Goal: Task Accomplishment & Management: Complete application form

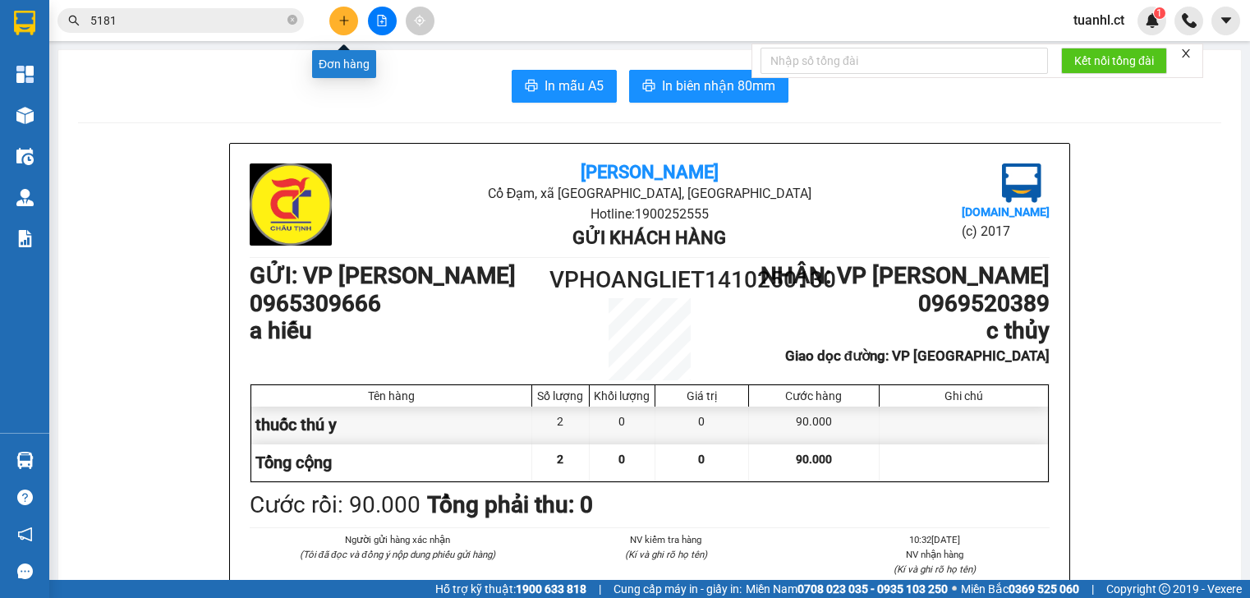
click at [346, 21] on icon "plus" at bounding box center [343, 20] width 11 height 11
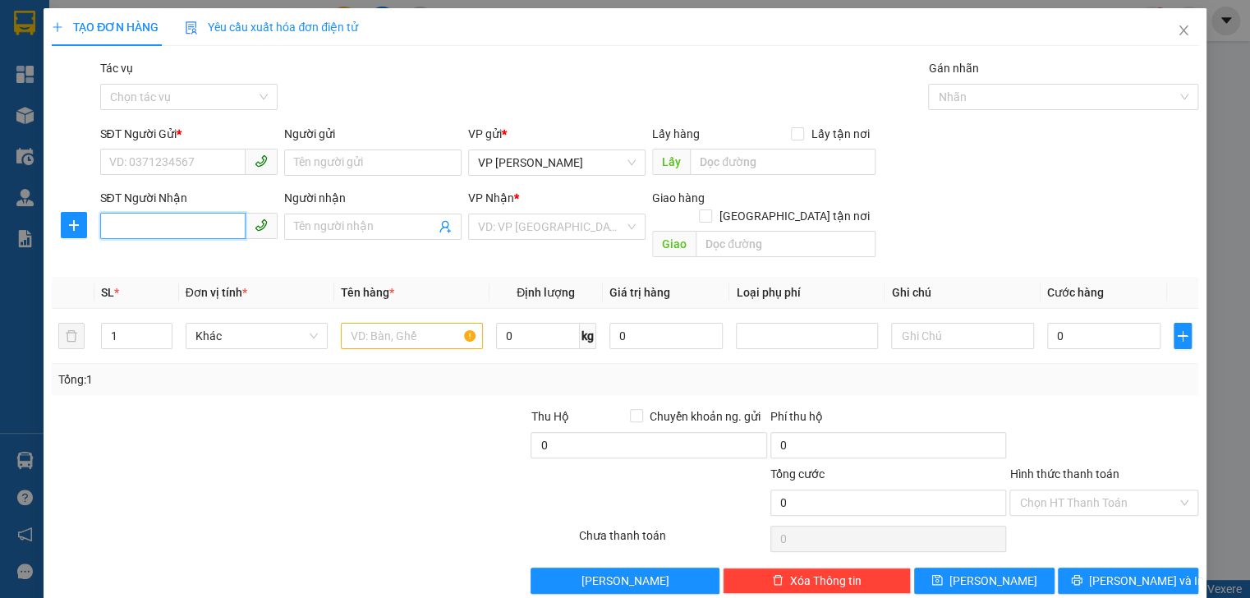
click at [128, 223] on input "SĐT Người Nhận" at bounding box center [172, 226] width 145 height 26
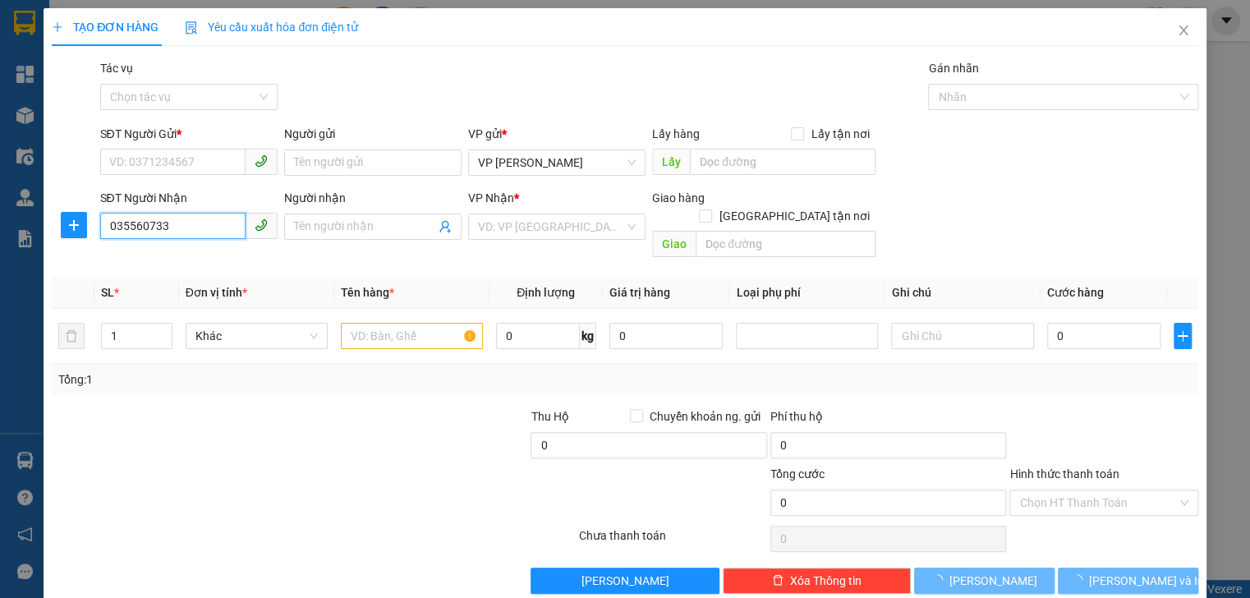
type input "0355607333"
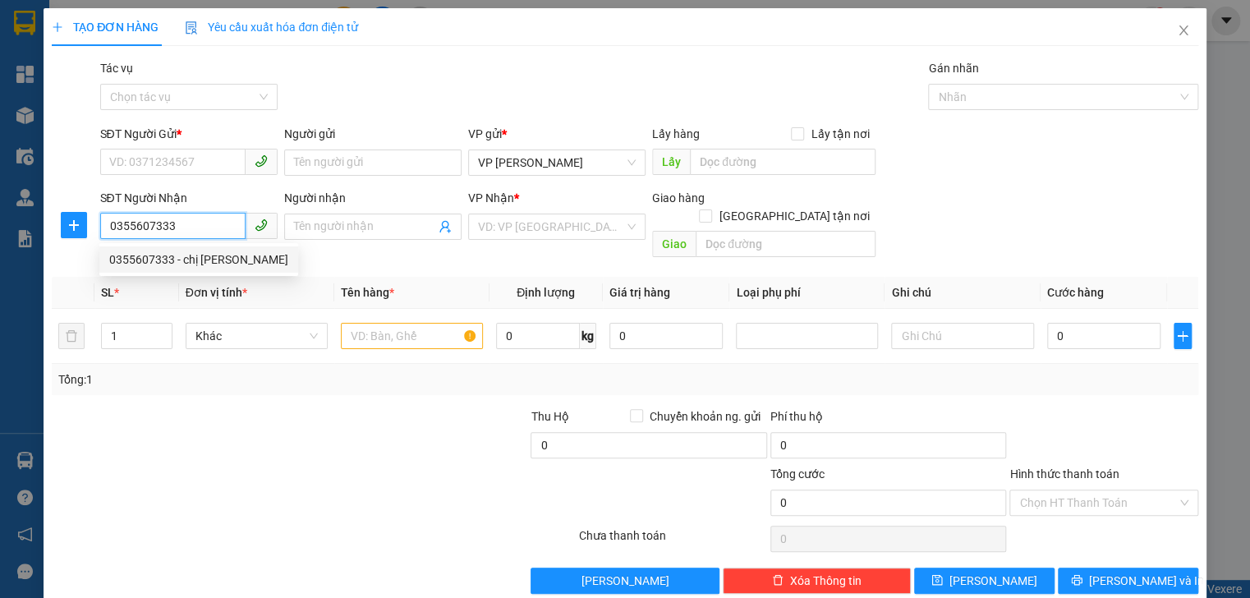
click at [163, 255] on div "0355607333 - chị tuyết" at bounding box center [198, 259] width 179 height 18
type input "chị [PERSON_NAME]"
type input "hồng lĩnh"
type input "50.000"
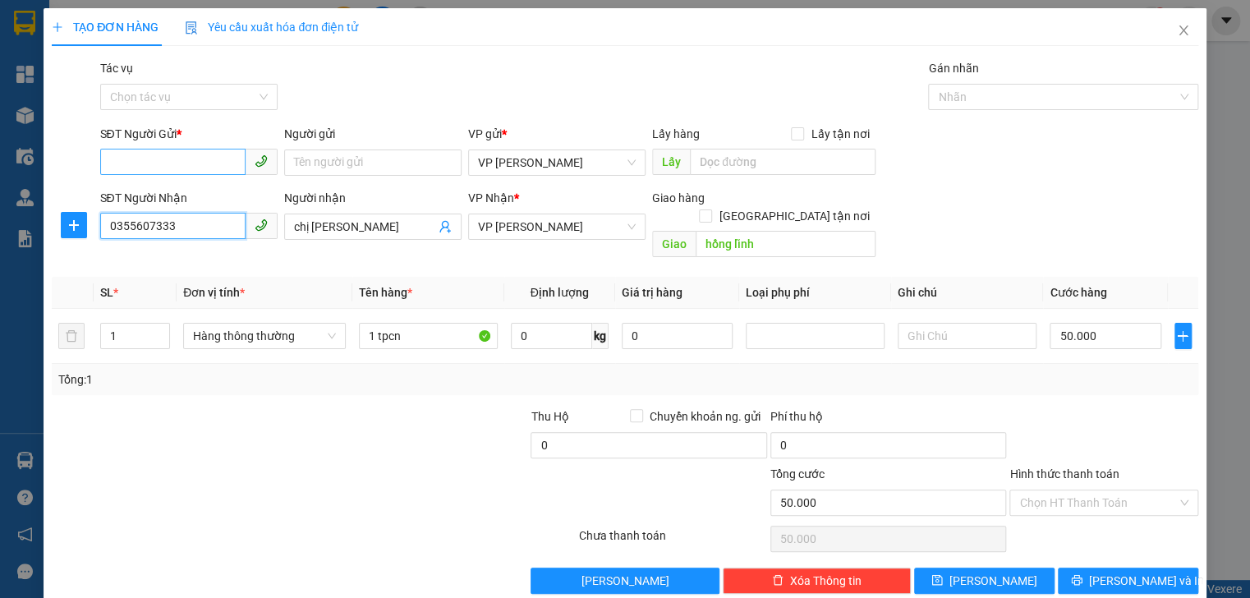
type input "0355607333"
click at [155, 164] on input "SĐT Người Gửi *" at bounding box center [172, 162] width 145 height 26
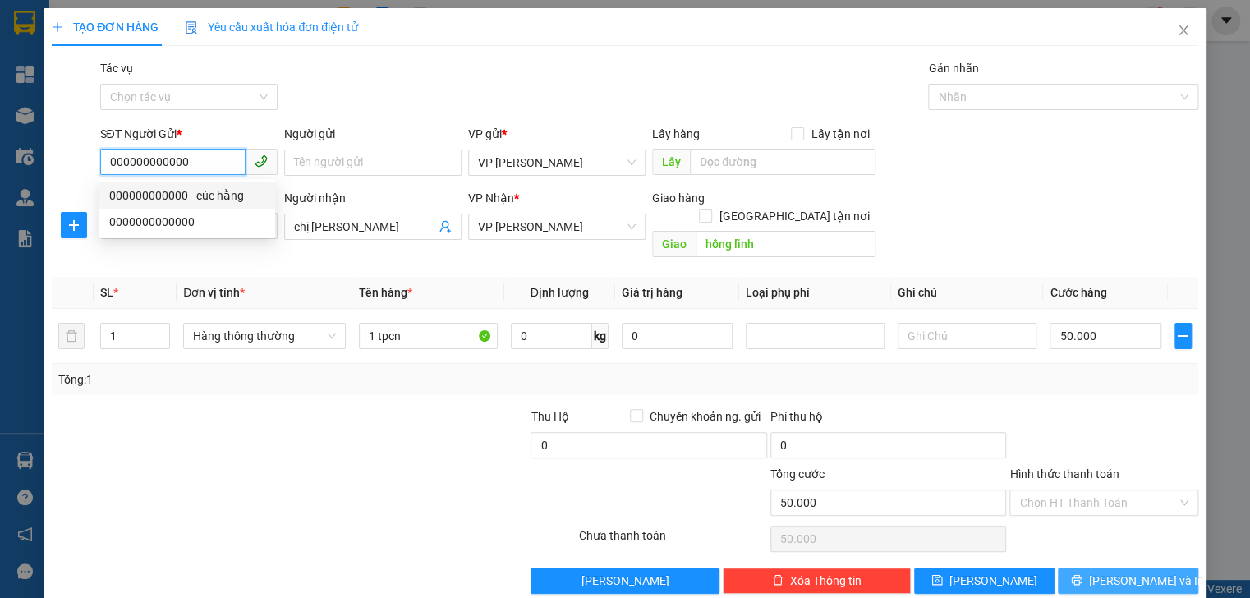
type input "000000000000"
click at [1117, 571] on span "Lưu và In" at bounding box center [1146, 580] width 115 height 18
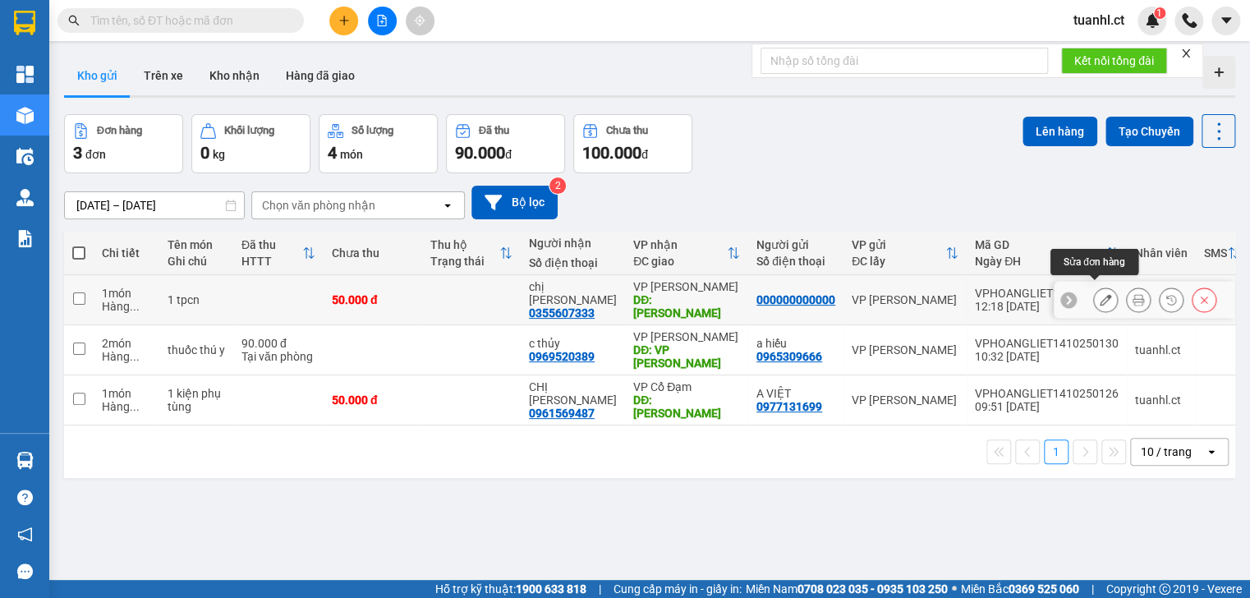
click at [1099, 295] on icon at bounding box center [1104, 299] width 11 height 11
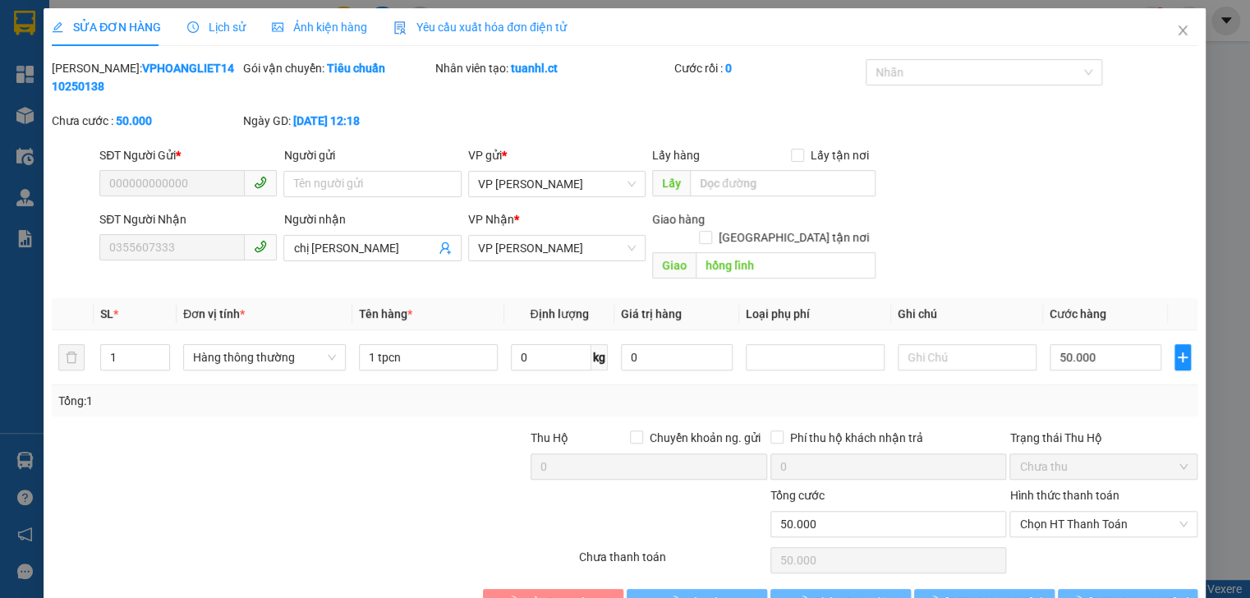
type input "000000000000"
type input "0355607333"
type input "chị [PERSON_NAME]"
type input "hồng lĩnh"
type input "0"
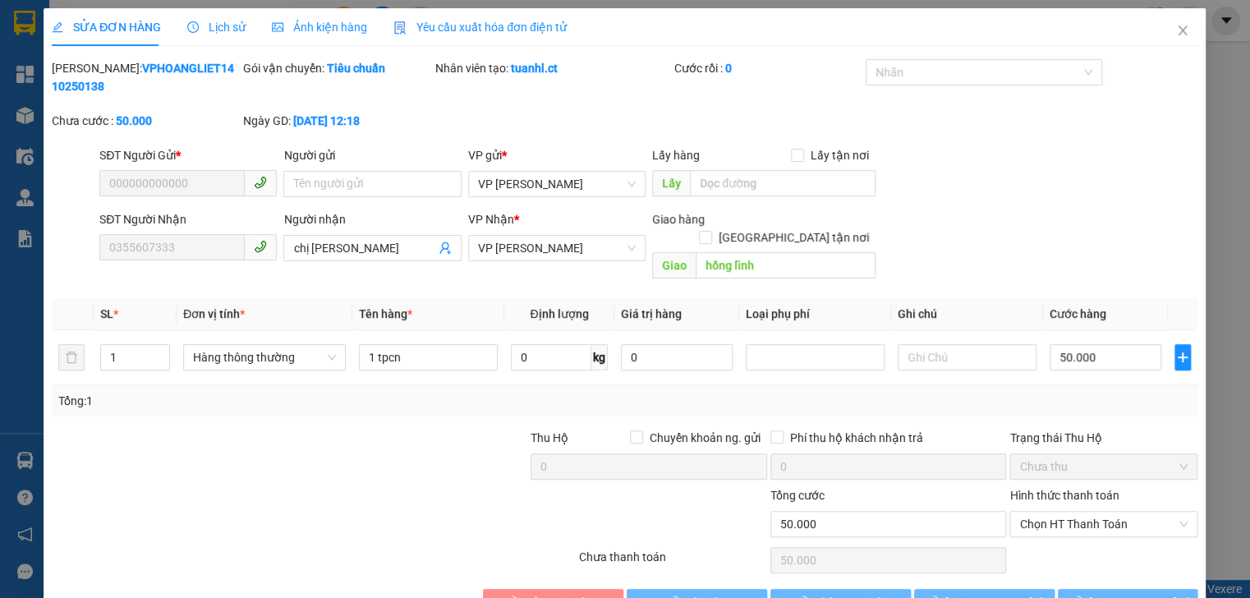
type input "50.000"
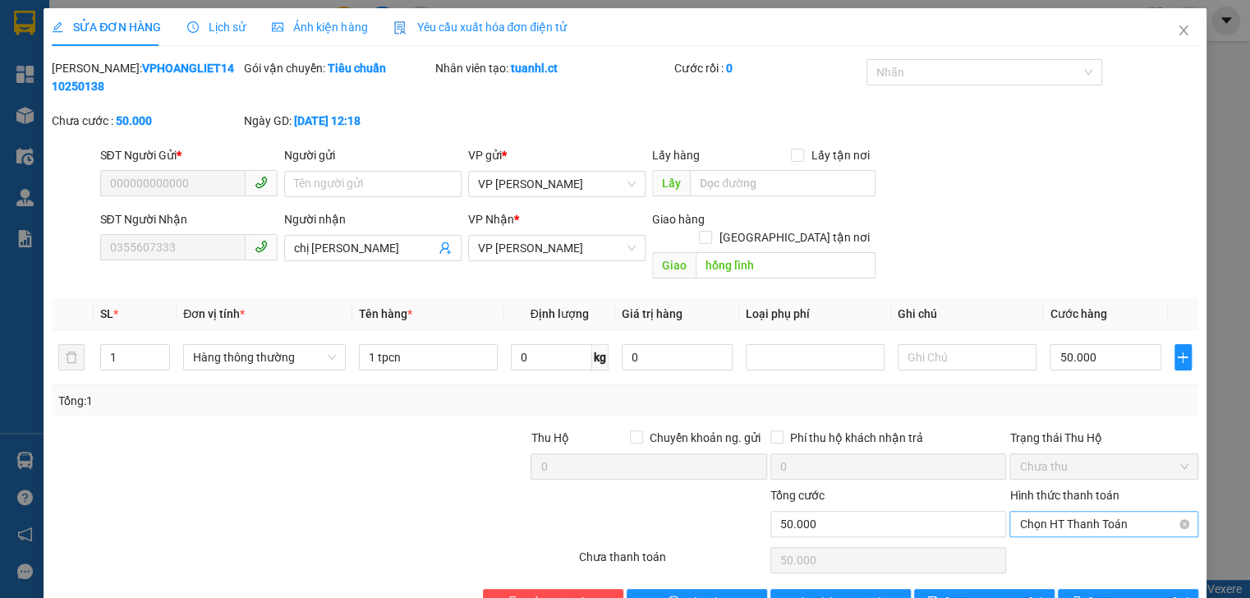
click at [1087, 511] on span "Chọn HT Thanh Toán" at bounding box center [1103, 523] width 168 height 25
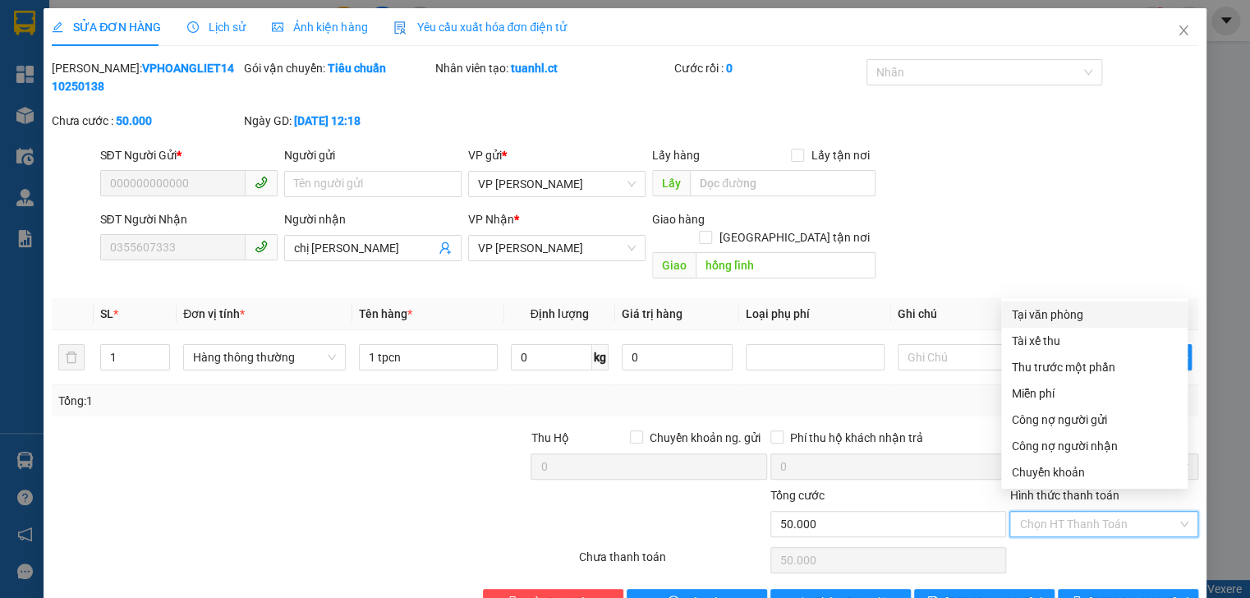
click at [1056, 315] on div "Tại văn phòng" at bounding box center [1094, 314] width 167 height 18
type input "0"
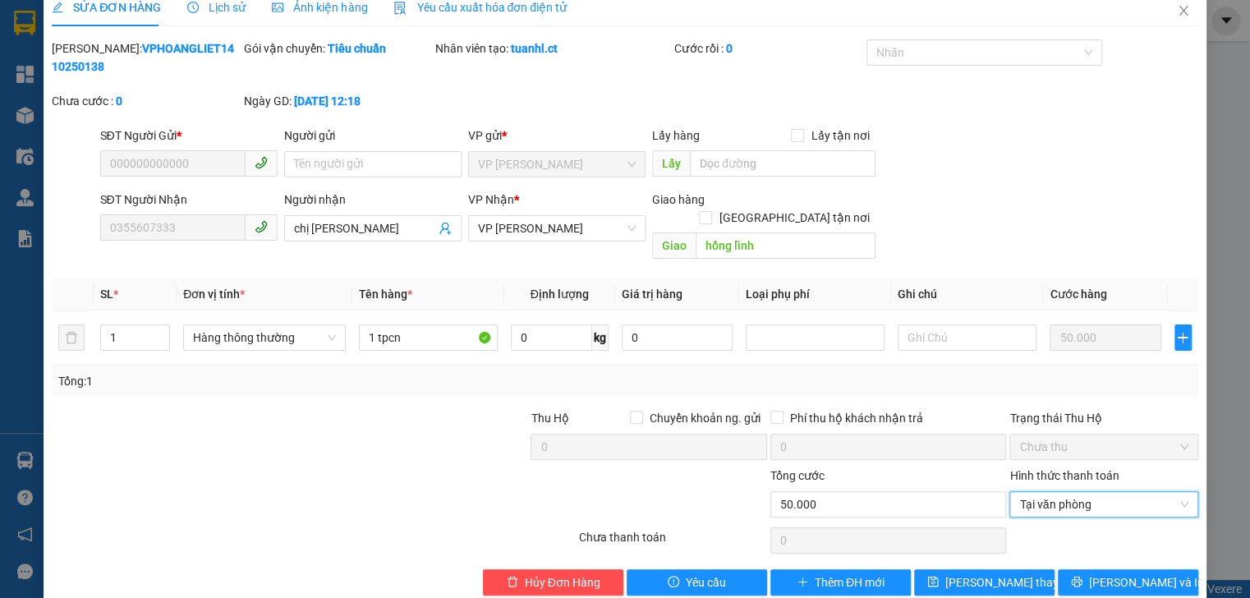
scroll to position [30, 0]
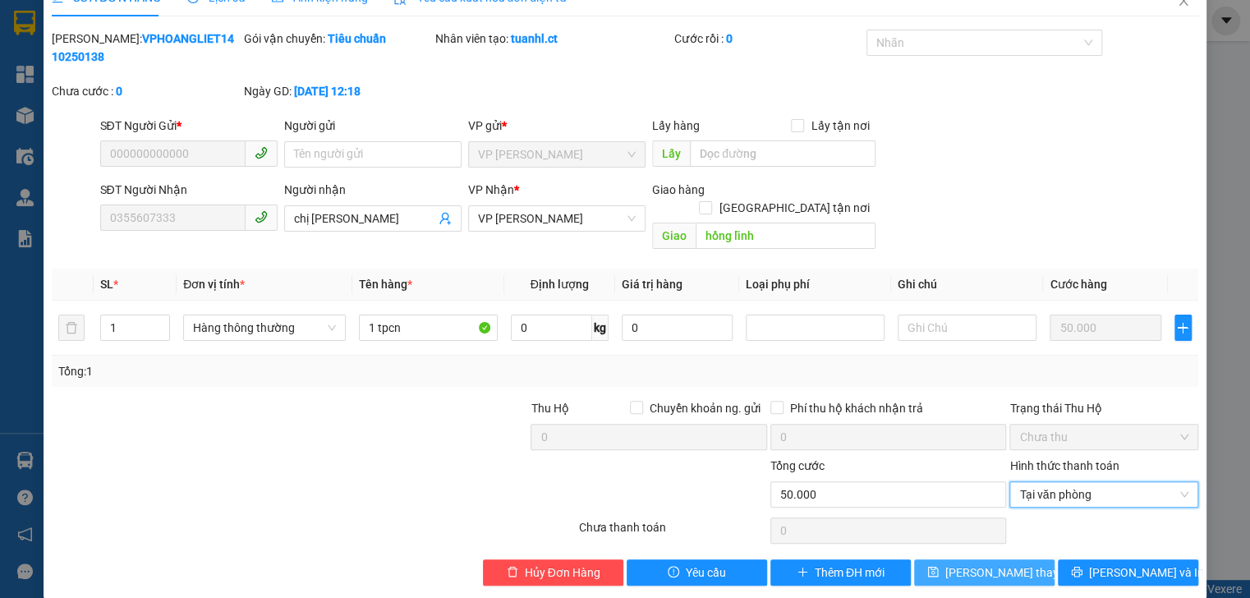
click at [1002, 563] on span "Lưu thay đổi" at bounding box center [1010, 572] width 131 height 18
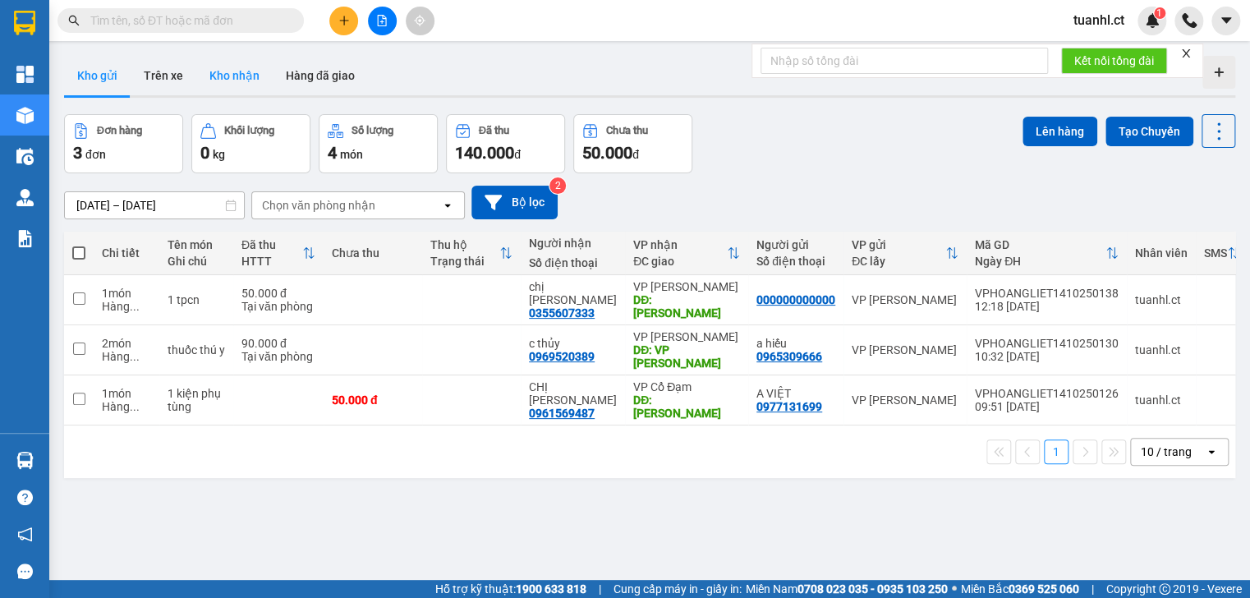
click at [236, 70] on button "Kho nhận" at bounding box center [234, 75] width 76 height 39
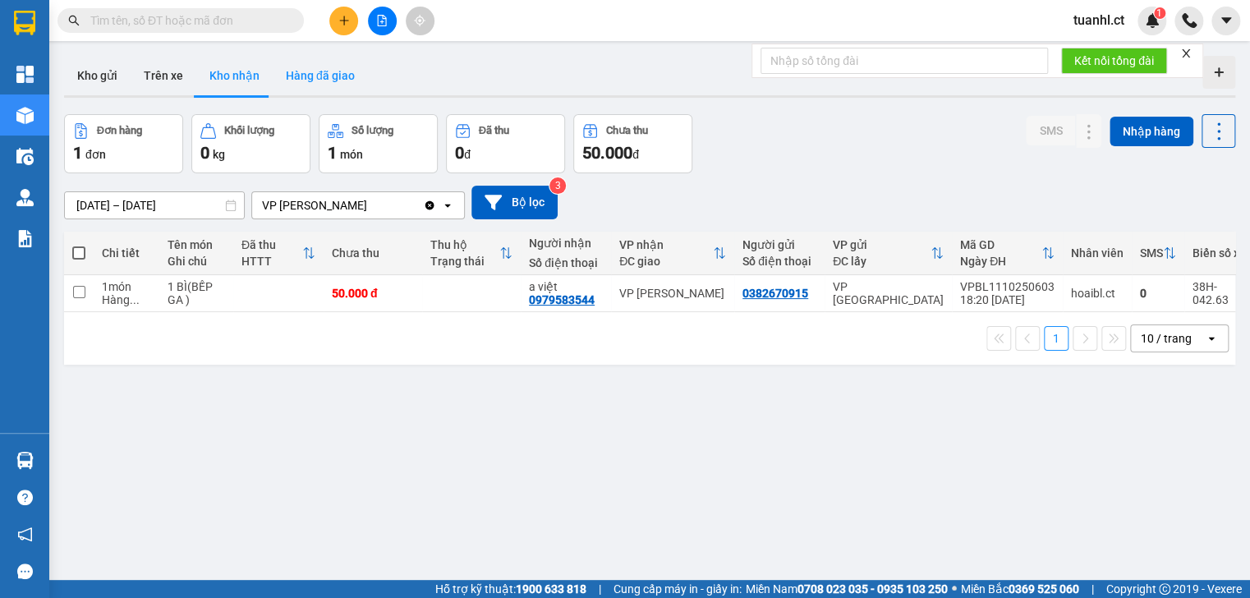
click at [322, 83] on button "Hàng đã giao" at bounding box center [320, 75] width 95 height 39
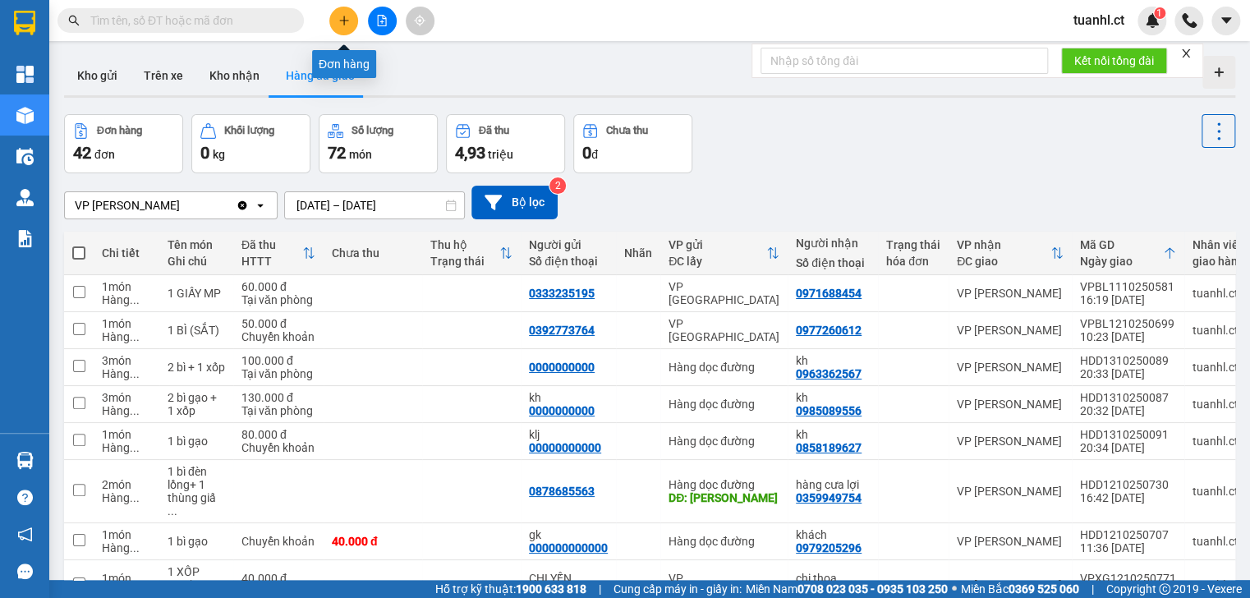
click at [346, 16] on icon "plus" at bounding box center [343, 20] width 11 height 11
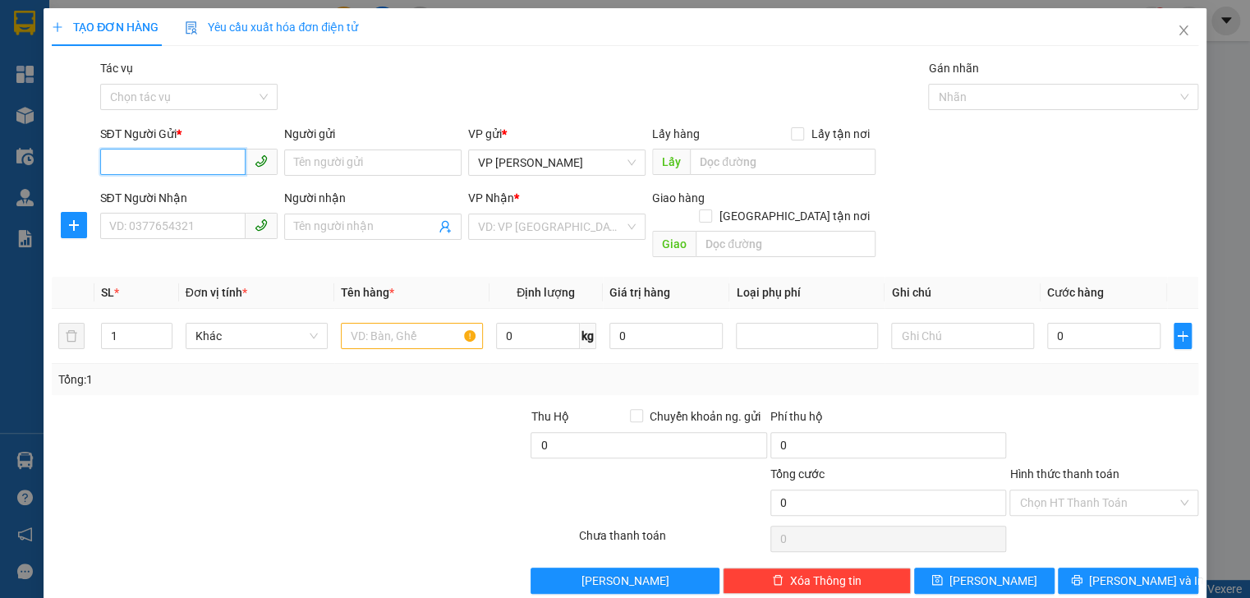
click at [163, 164] on input "SĐT Người Gửi *" at bounding box center [172, 162] width 145 height 26
type input "0977260612"
click at [335, 171] on input "Người gửi" at bounding box center [372, 162] width 177 height 26
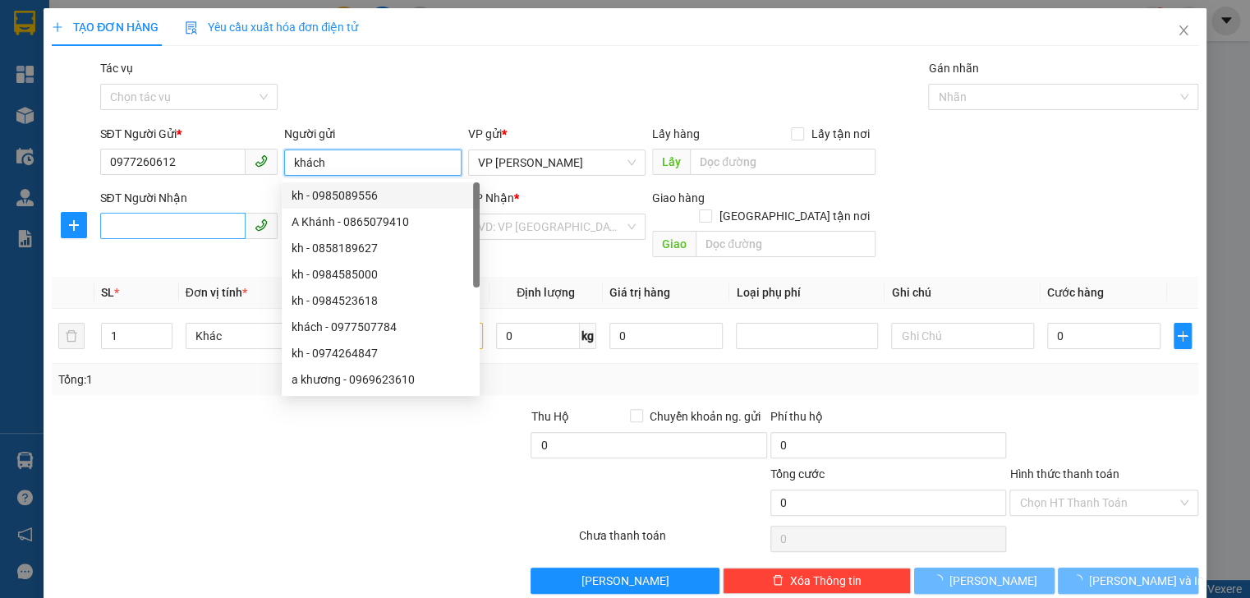
type input "khách"
click at [181, 222] on input "SĐT Người Nhận" at bounding box center [172, 226] width 145 height 26
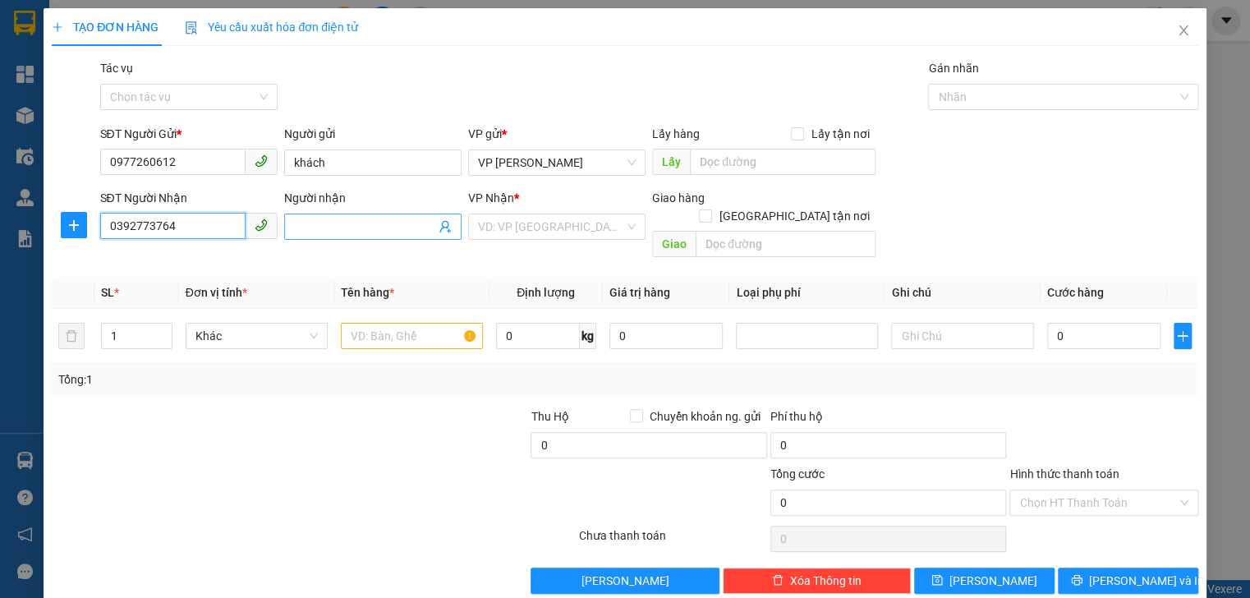
type input "0392773764"
click at [387, 233] on input "Người nhận" at bounding box center [364, 227] width 141 height 18
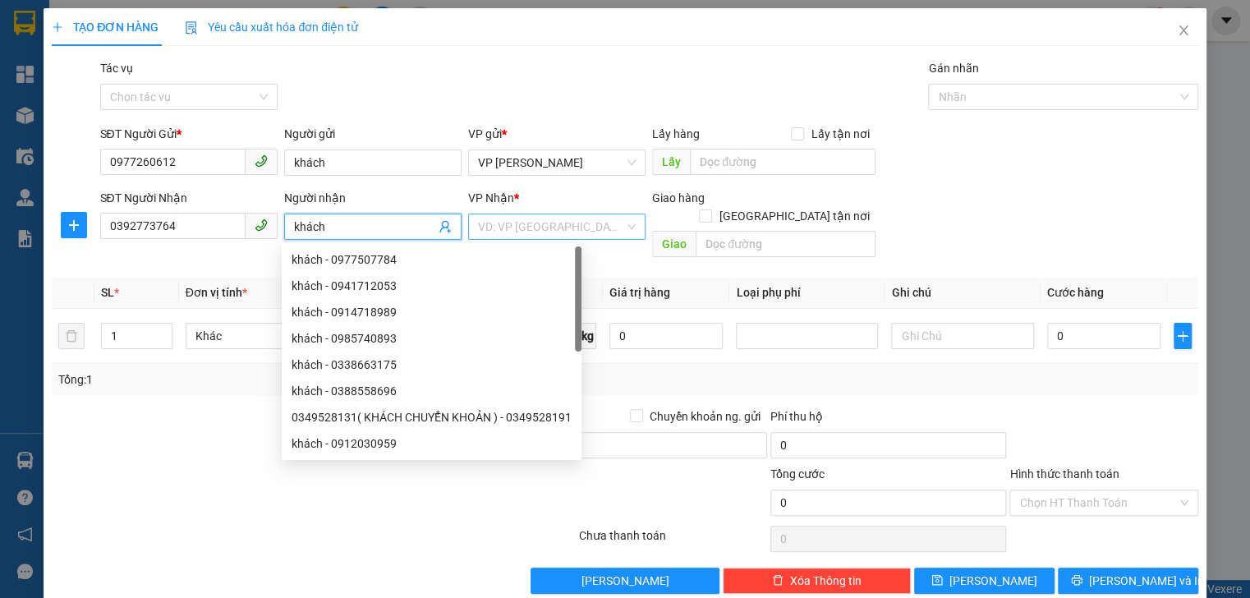
type input "khách"
click at [606, 219] on input "search" at bounding box center [551, 226] width 146 height 25
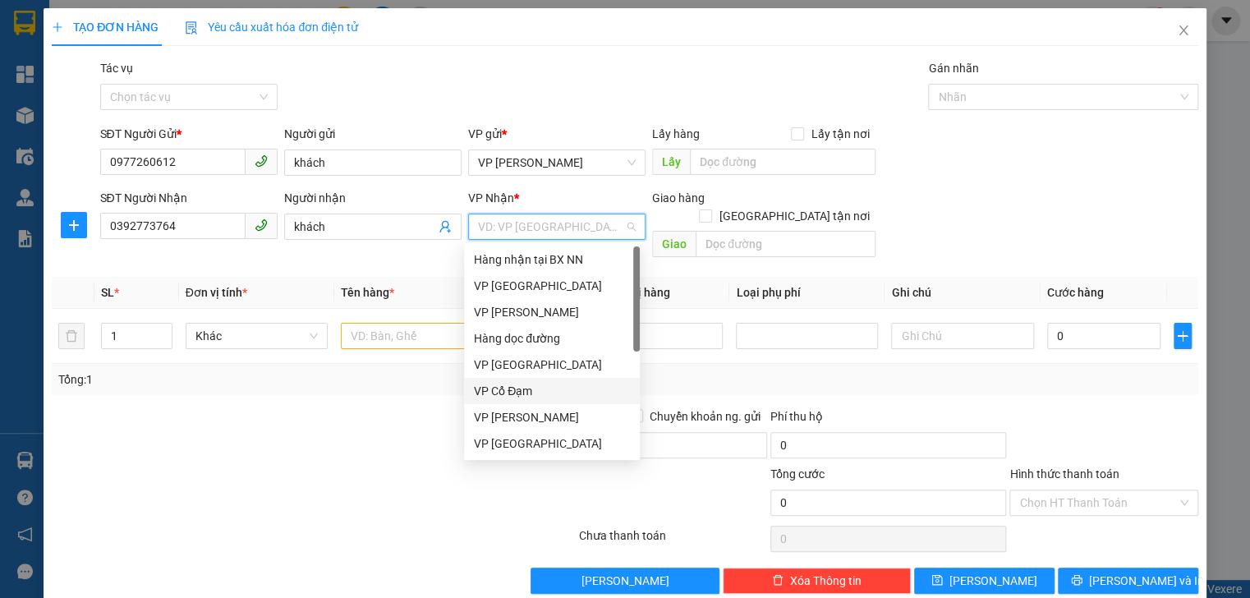
click at [529, 398] on div "VP Cổ Đạm" at bounding box center [552, 391] width 156 height 18
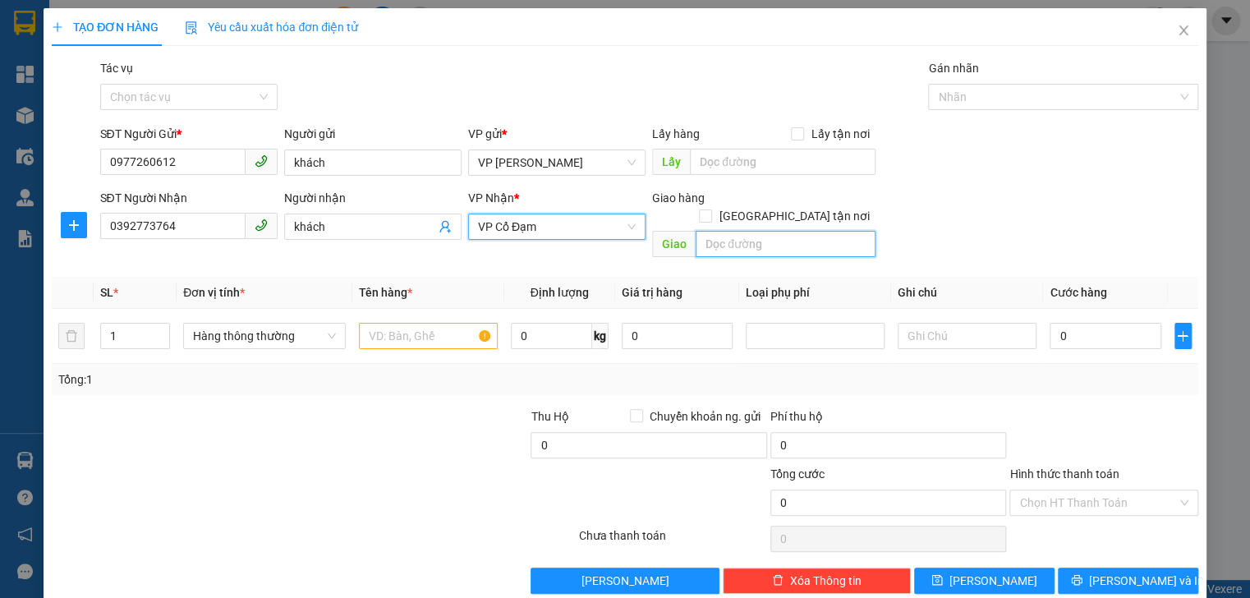
click at [713, 236] on input "text" at bounding box center [785, 244] width 180 height 26
type input "b"
type input "binhfloocj"
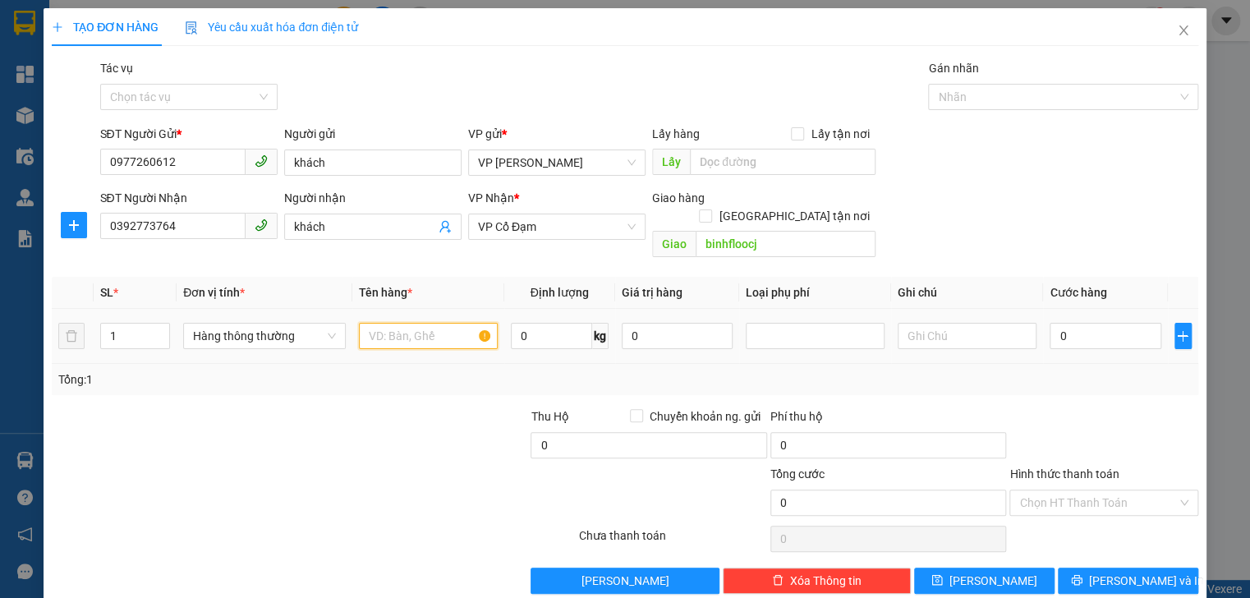
click at [410, 323] on input "text" at bounding box center [428, 336] width 139 height 26
type input "1 kiện bulong"
click at [1060, 330] on div "0" at bounding box center [1104, 335] width 111 height 33
click at [1060, 326] on input "0" at bounding box center [1104, 336] width 111 height 26
type input "5"
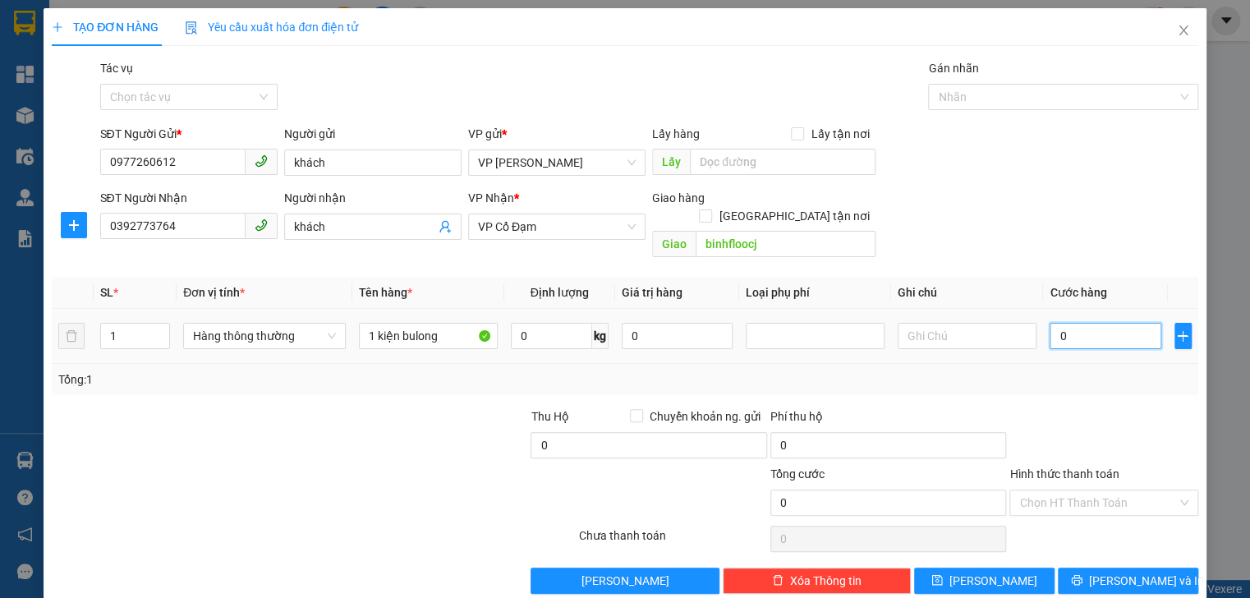
type input "5"
type input "50"
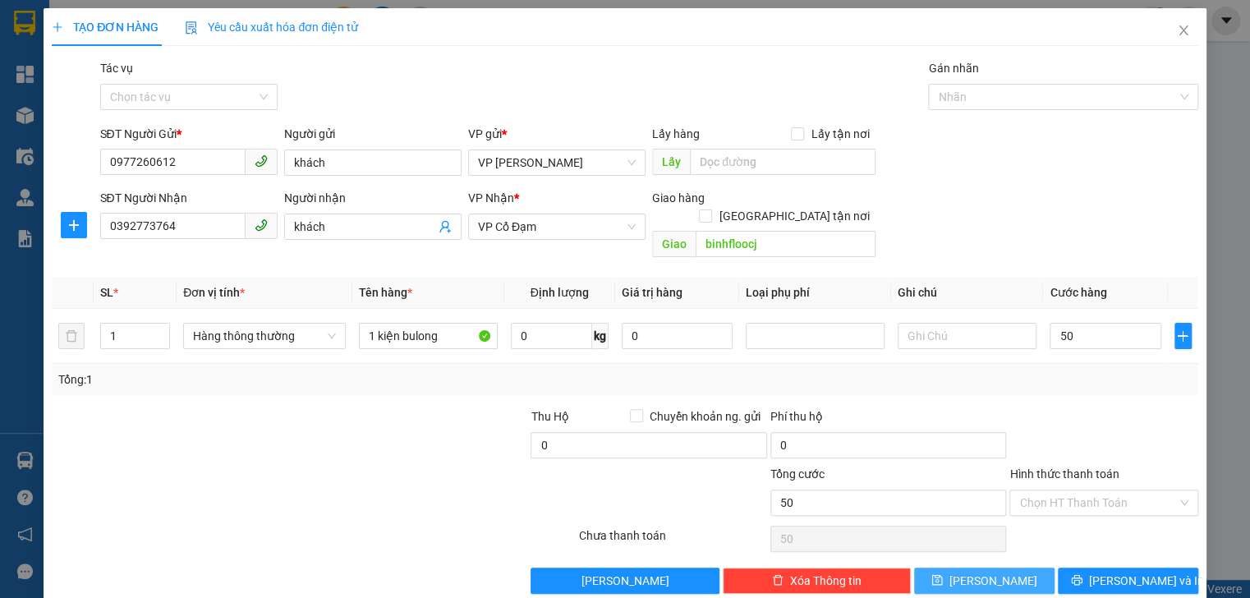
type input "50.000"
click at [1008, 567] on button "Lưu" at bounding box center [984, 580] width 140 height 26
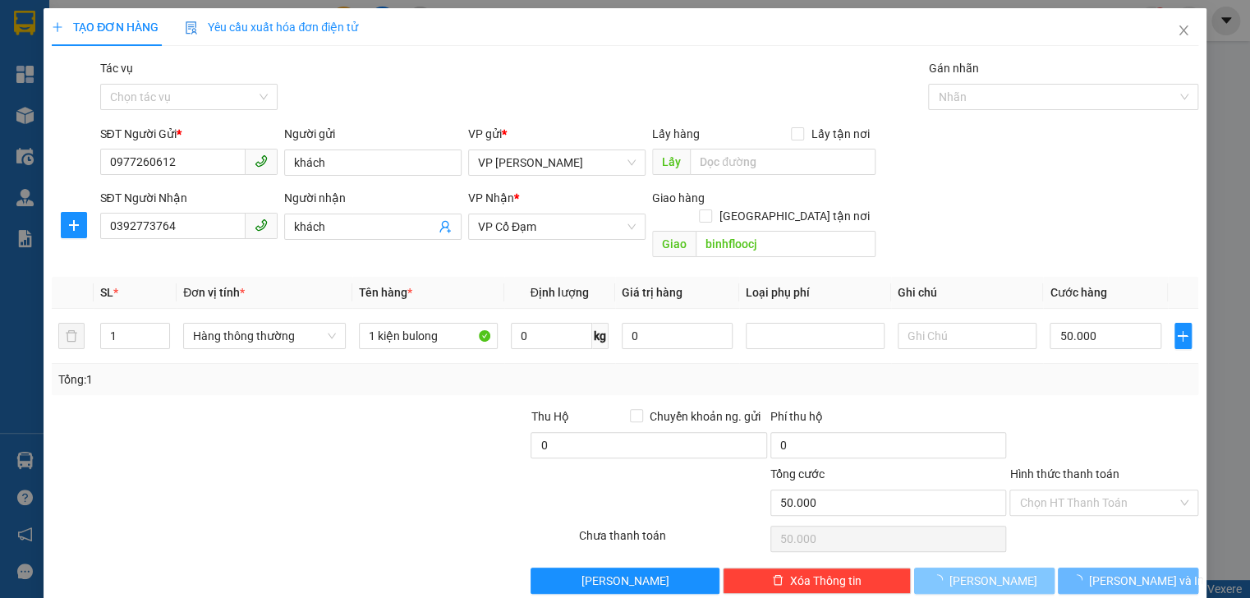
type input "0"
